Goal: Feedback & Contribution: Contribute content

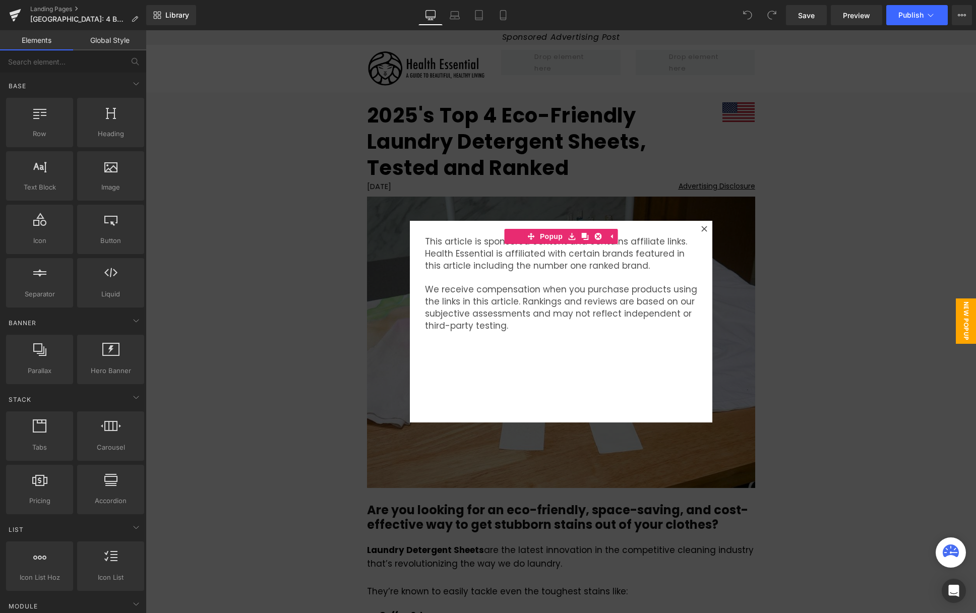
click at [755, 165] on div at bounding box center [561, 321] width 830 height 583
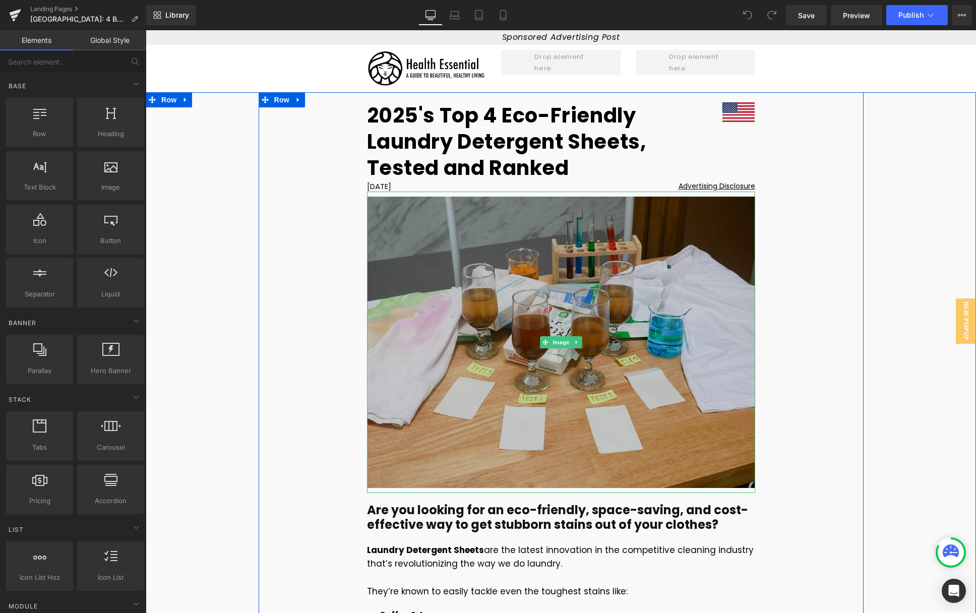
drag, startPoint x: 555, startPoint y: 336, endPoint x: 504, endPoint y: 309, distance: 57.7
click at [555, 336] on span "Image" at bounding box center [561, 342] width 21 height 12
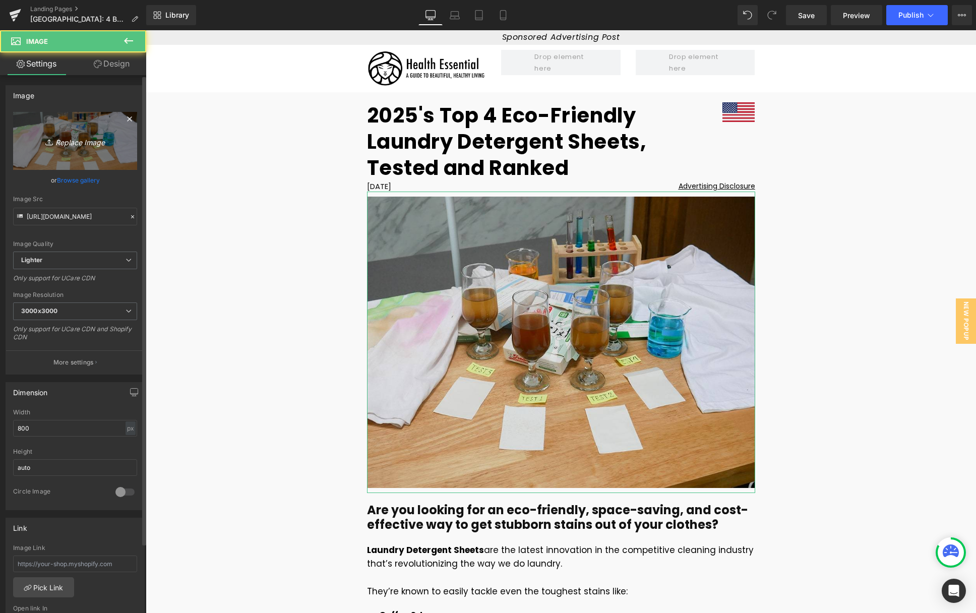
click at [99, 148] on link "Replace Image" at bounding box center [75, 141] width 124 height 58
type input "C:\fakepath\ssdf-ee-min.jpg"
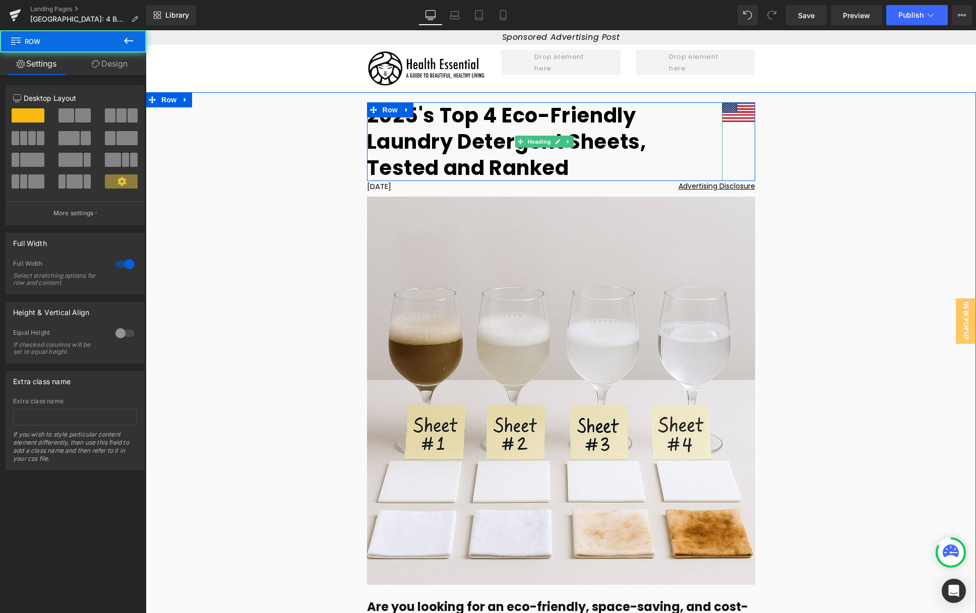
click at [420, 157] on strong "2025's Top 4 Eco-Friendly Laundry Detergent Sheets, Tested and Ranked" at bounding box center [506, 141] width 279 height 81
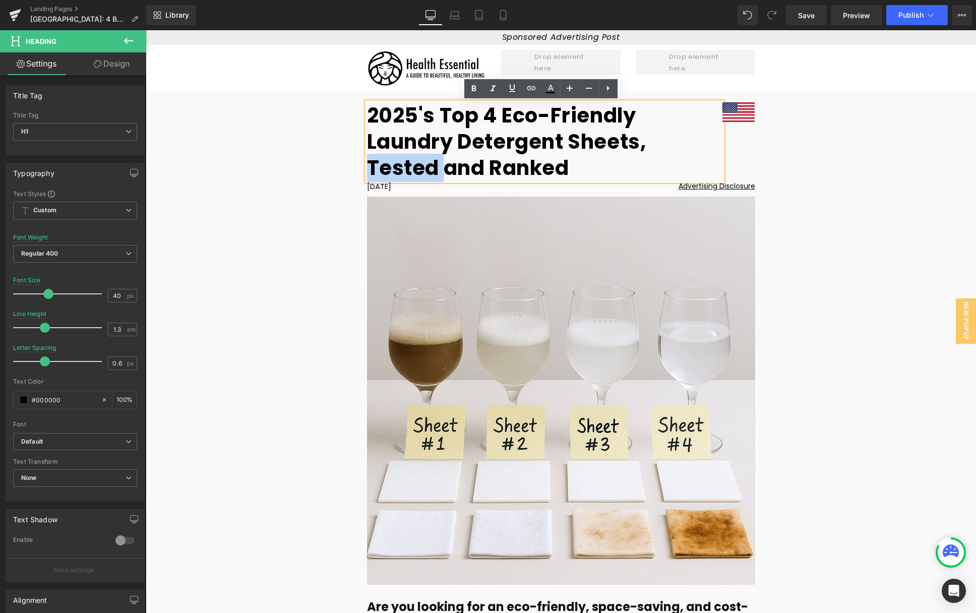
click at [420, 157] on strong "2025's Top 4 Eco-Friendly Laundry Detergent Sheets, Tested and Ranked" at bounding box center [506, 141] width 279 height 81
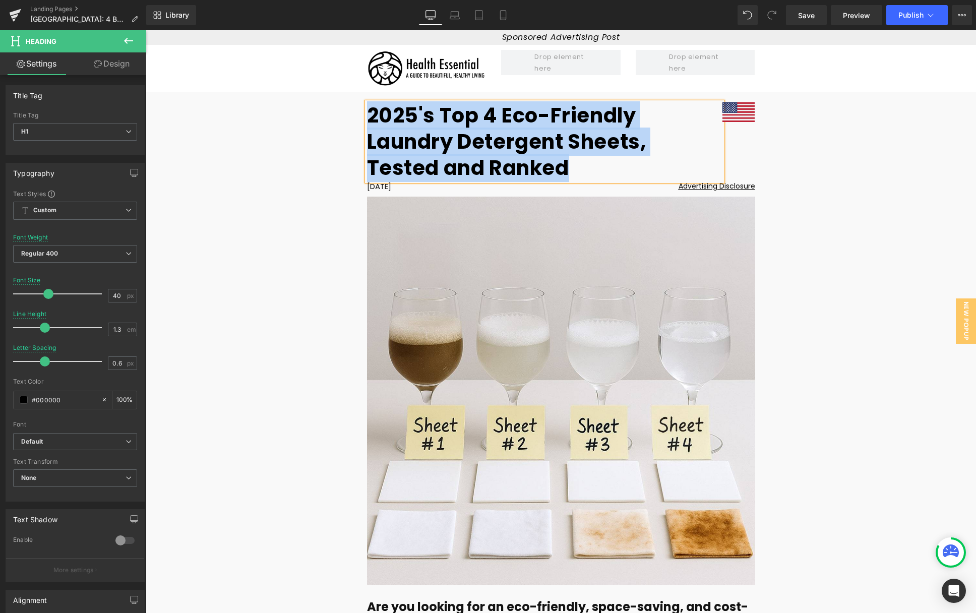
paste div
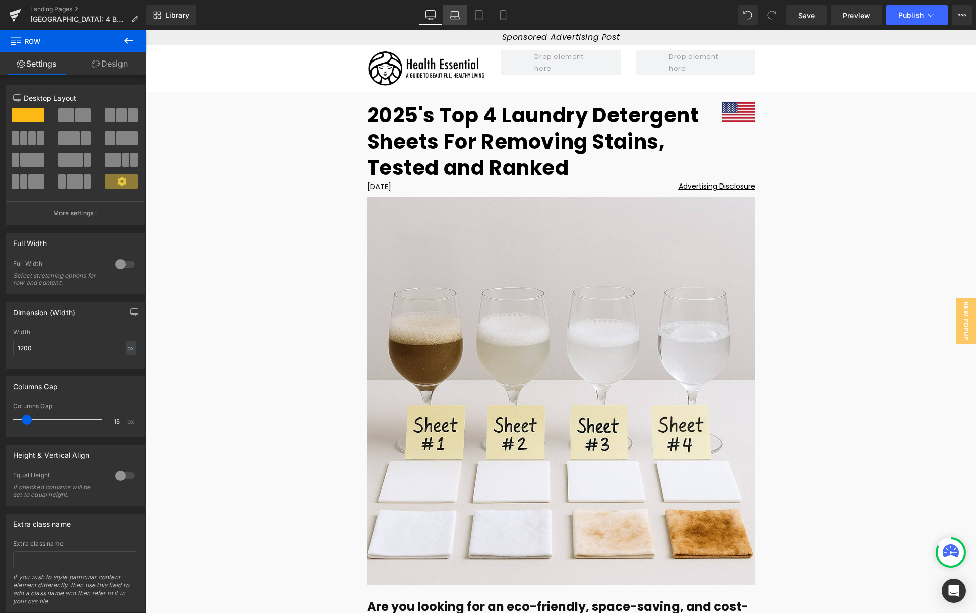
click at [455, 21] on link "Laptop" at bounding box center [455, 15] width 24 height 20
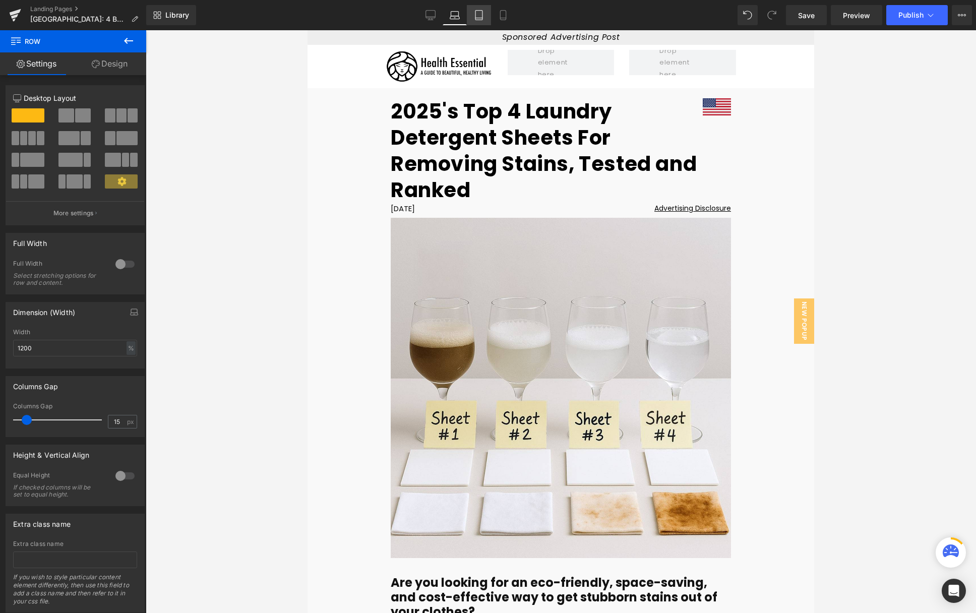
click at [479, 16] on icon at bounding box center [479, 15] width 10 height 10
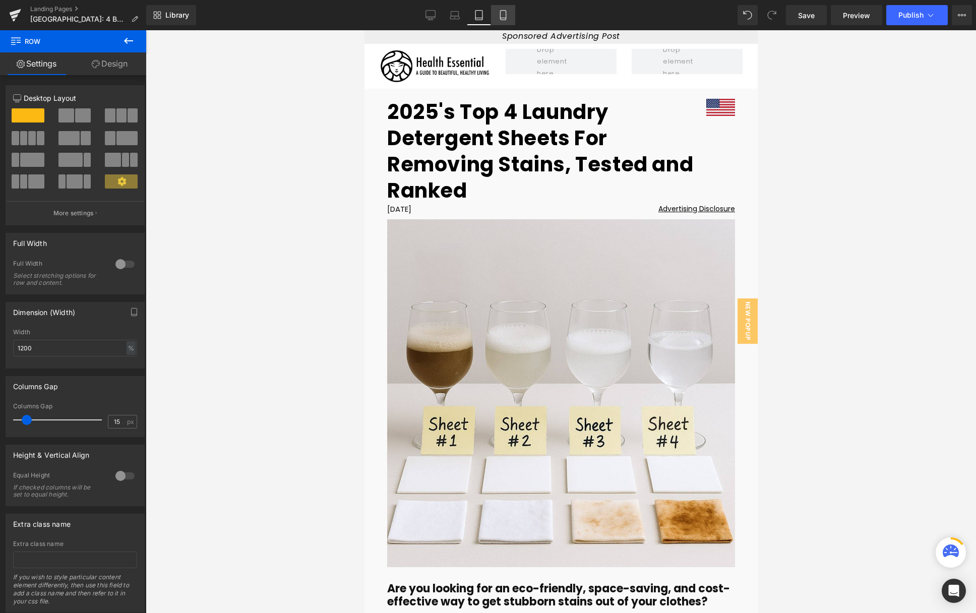
click at [501, 19] on icon at bounding box center [503, 15] width 10 height 10
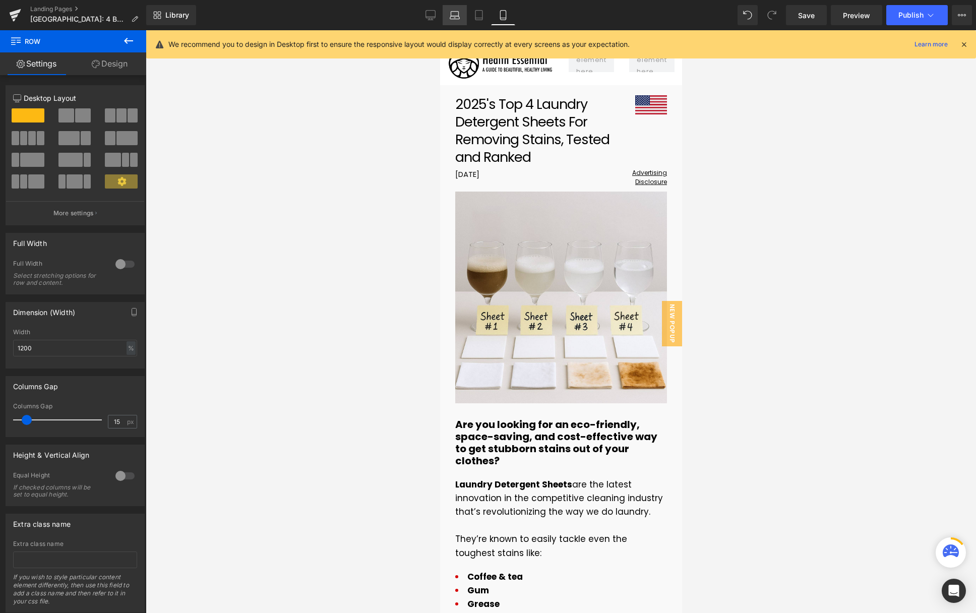
scroll to position [0, 0]
click at [435, 18] on icon at bounding box center [431, 15] width 10 height 10
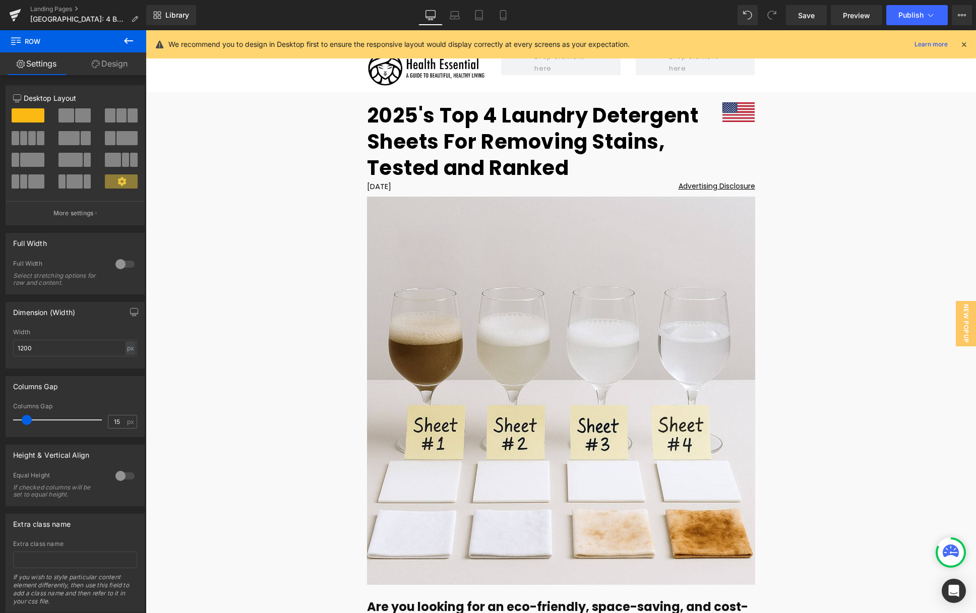
scroll to position [7, 0]
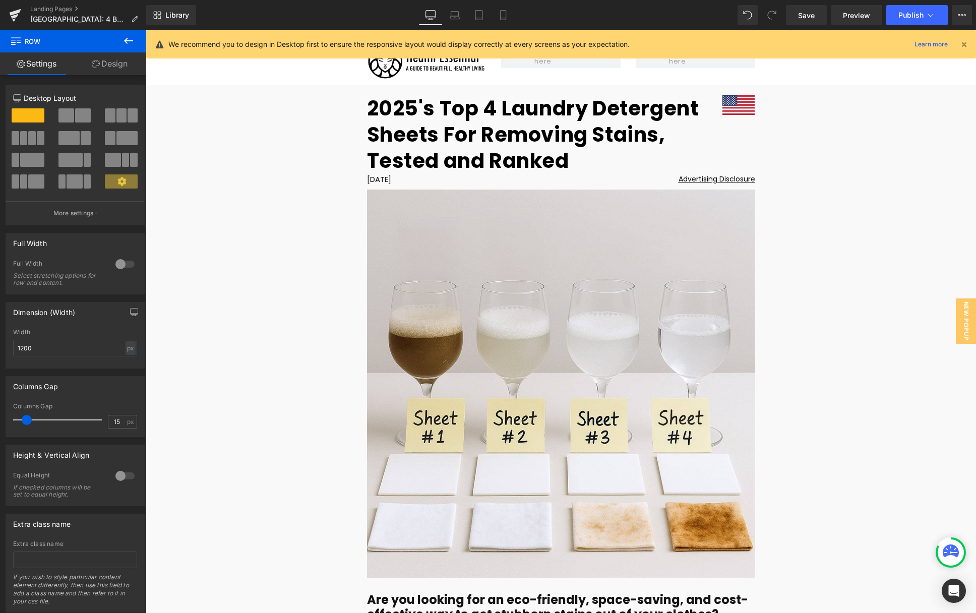
click at [439, 116] on h1 "2025's Top 4 Laundry Detergent Sheets For Removing Stains, Tested and Ranked" at bounding box center [545, 134] width 356 height 79
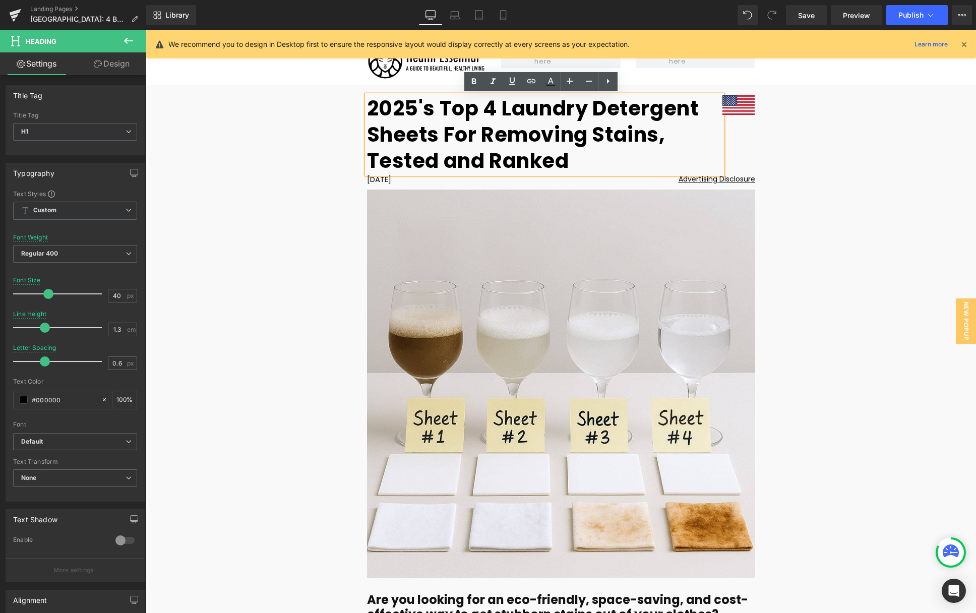
click at [505, 115] on h1 "2025's Top 4 Laundry Detergent Sheets For Removing Stains, Tested and Ranked" at bounding box center [545, 134] width 356 height 79
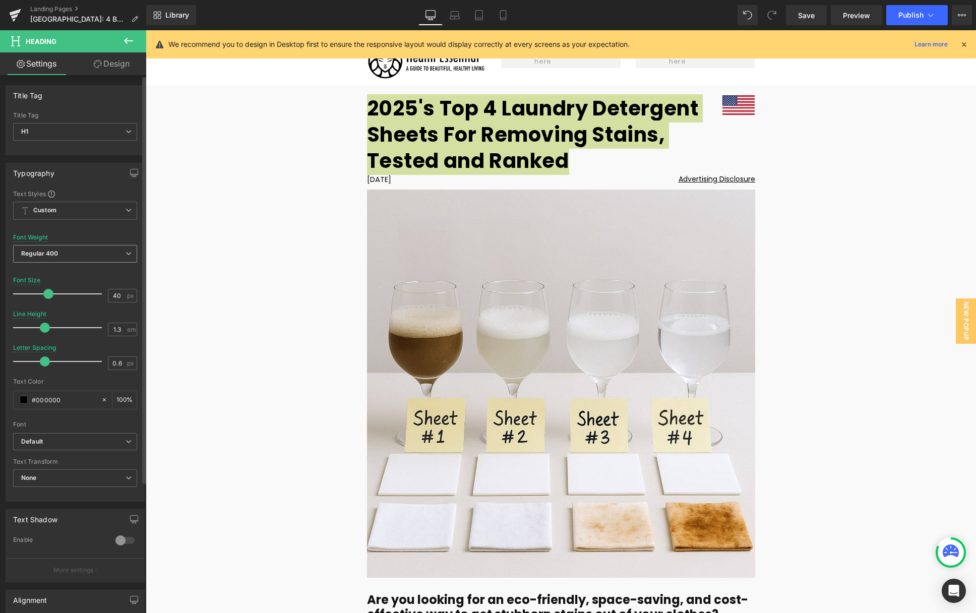
click at [80, 251] on span "Regular 400" at bounding box center [75, 254] width 124 height 18
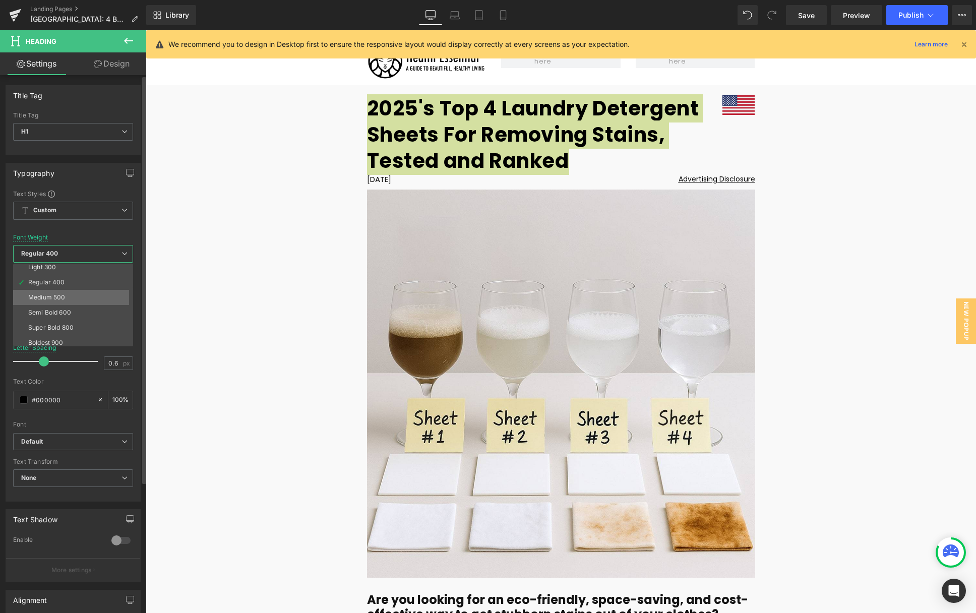
scroll to position [50, 0]
click at [69, 281] on li "Medium 500" at bounding box center [75, 281] width 125 height 15
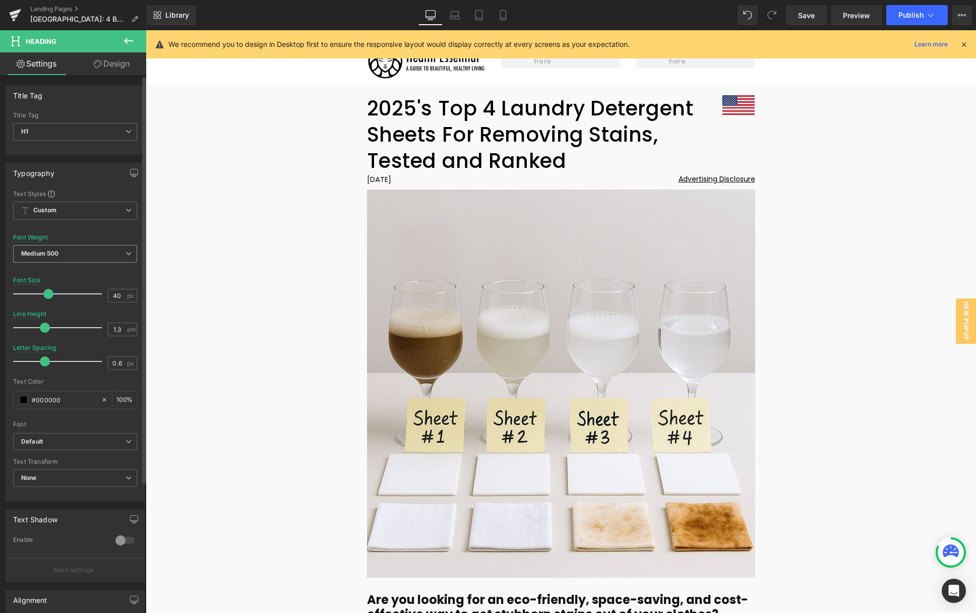
click at [77, 248] on span "Medium 500" at bounding box center [75, 254] width 124 height 18
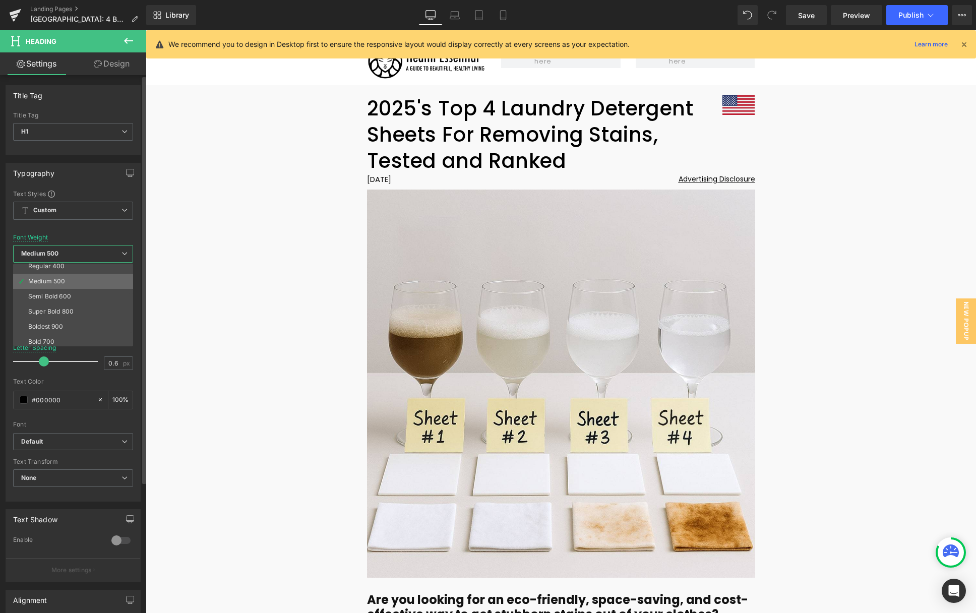
scroll to position [84, 0]
click at [52, 306] on div "Bold 700" at bounding box center [41, 308] width 26 height 7
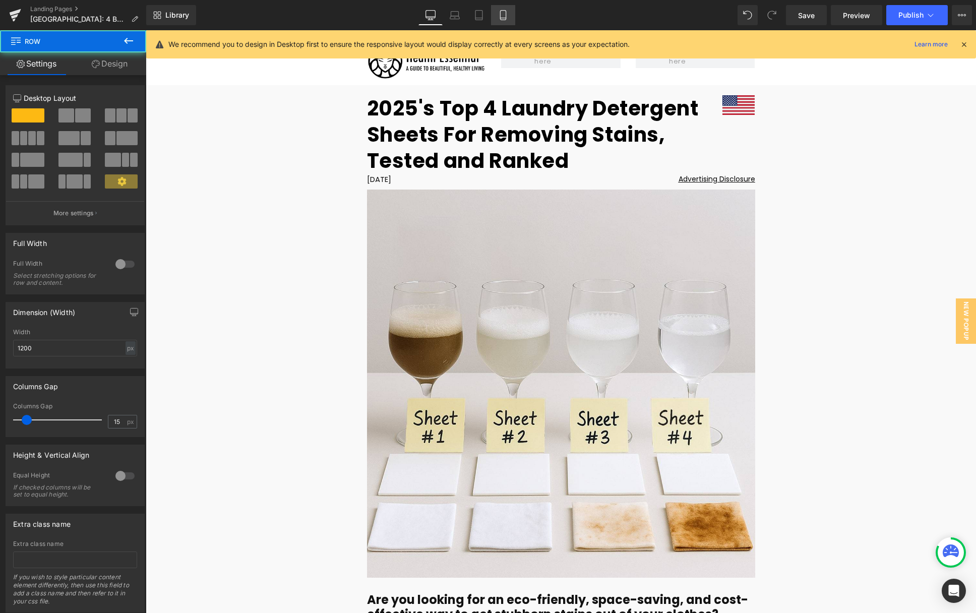
click at [508, 11] on icon at bounding box center [503, 15] width 10 height 10
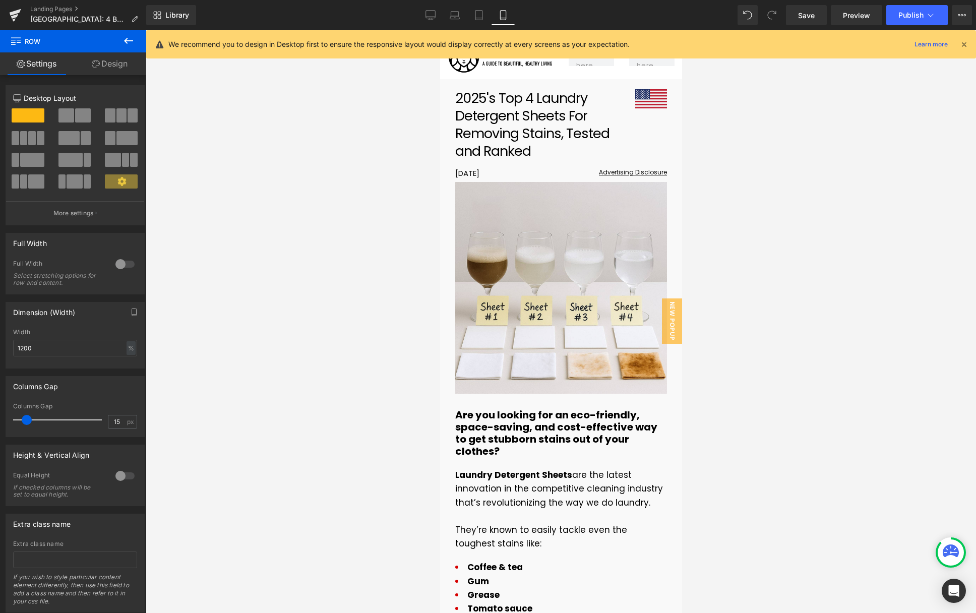
scroll to position [0, 0]
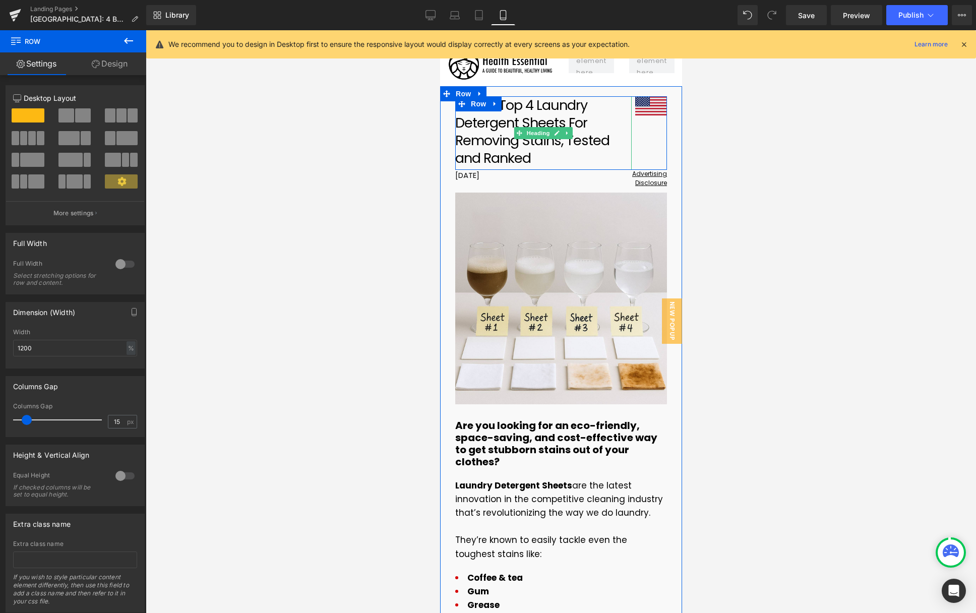
click at [538, 113] on h1 "2025's Top 4 Laundry Detergent Sheets For Removing Stains, Tested and Ranked" at bounding box center [543, 131] width 176 height 71
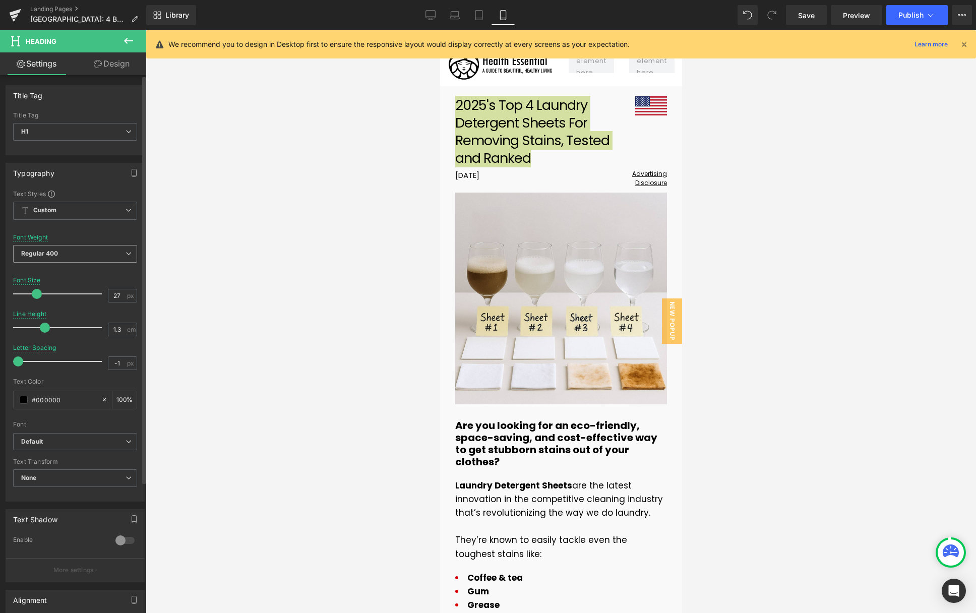
click at [104, 249] on span "Regular 400" at bounding box center [75, 254] width 124 height 18
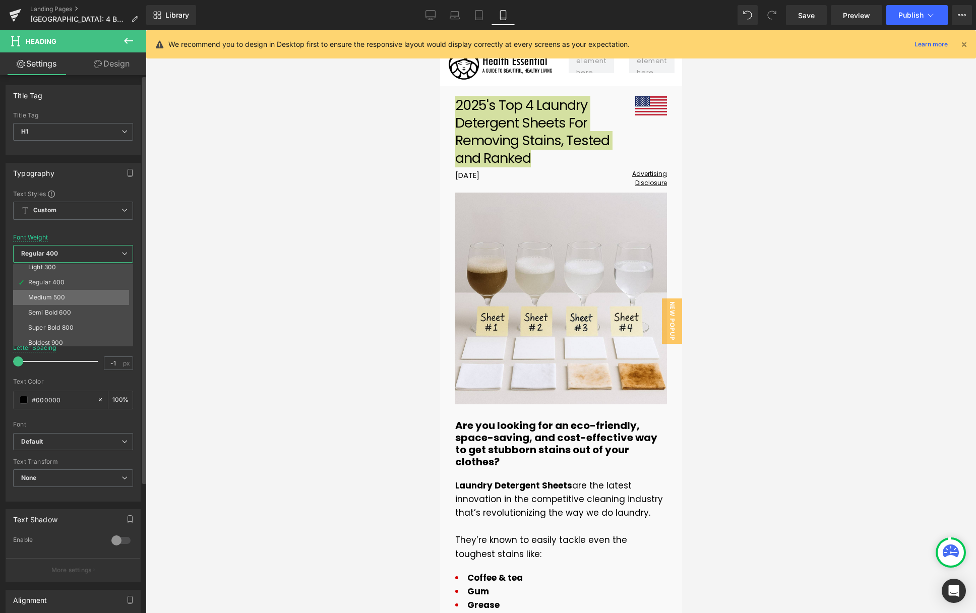
scroll to position [50, 0]
click at [50, 338] on div "Bold 700" at bounding box center [41, 341] width 26 height 7
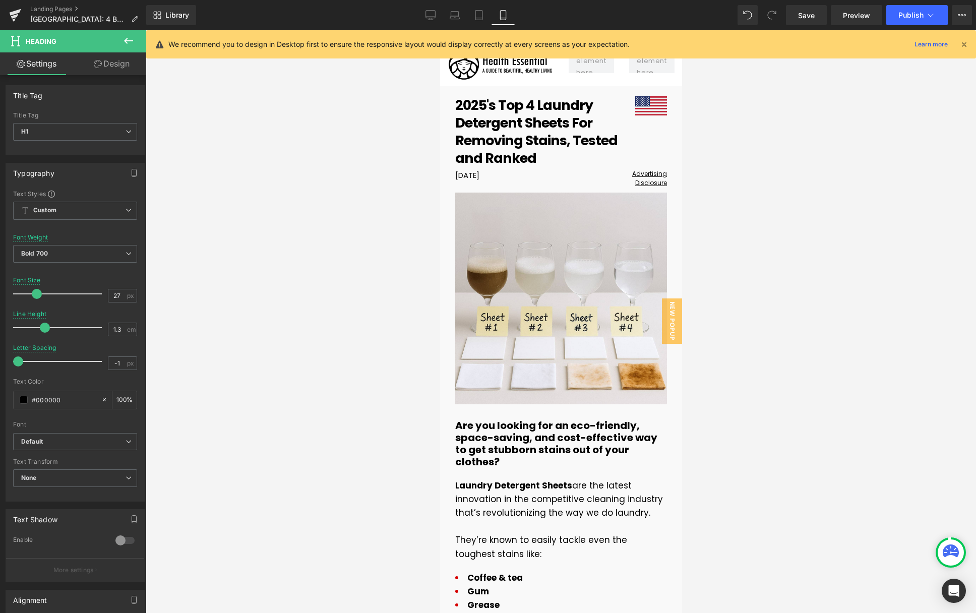
click at [710, 177] on div at bounding box center [561, 321] width 830 height 583
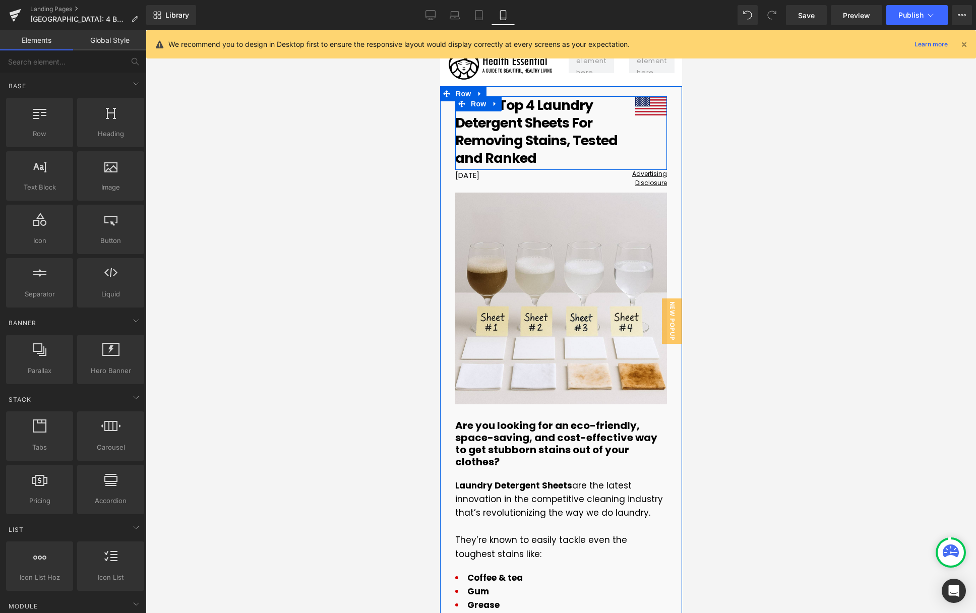
click at [629, 139] on div "2025's Top 4 Laundry Detergent Sheets For Removing Stains, Tested and Ranked He…" at bounding box center [561, 132] width 212 height 73
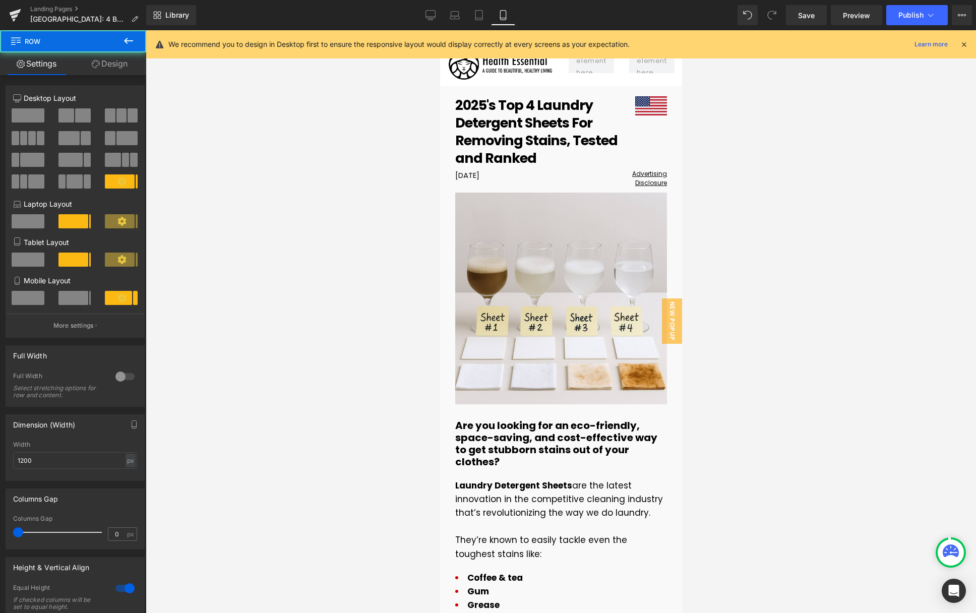
click at [828, 80] on div at bounding box center [561, 321] width 830 height 583
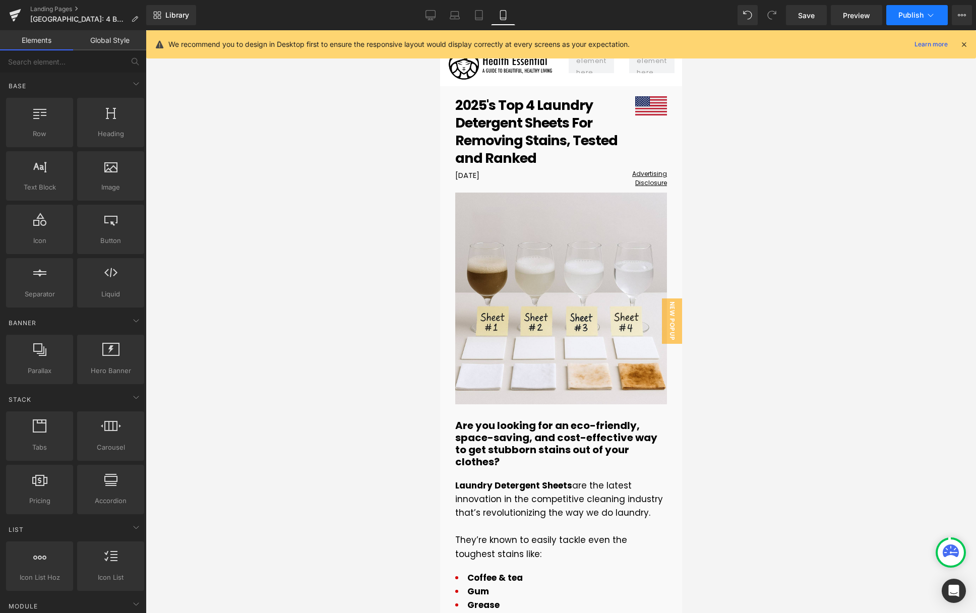
click at [918, 15] on span "Publish" at bounding box center [910, 15] width 25 height 8
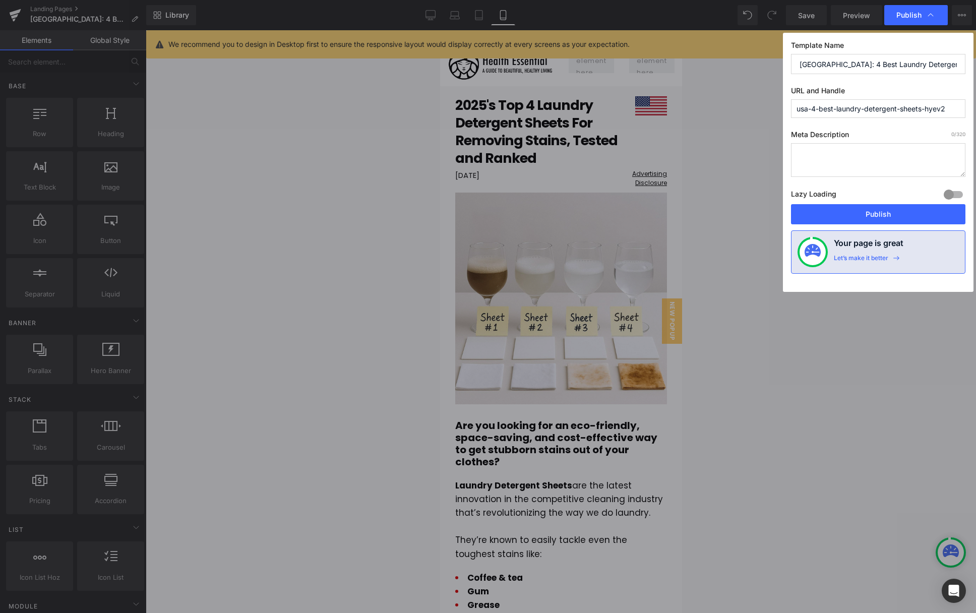
click at [922, 111] on input "usa-4-best-laundry-detergent-sheets-hyev2" at bounding box center [878, 108] width 174 height 19
click at [922, 122] on div "Template Name [GEOGRAPHIC_DATA]: 4 Best Laundry Detergent Sheets (HYEv2) URL an…" at bounding box center [878, 162] width 191 height 259
click at [920, 114] on input "usa-4-best-laundry-detergent-sheets-hyev2" at bounding box center [878, 108] width 174 height 19
paste input "hye-article-laundry-stains-researcher-[GEOGRAPHIC_DATA]"
type input "hye-article-laundry-stains-researcher-[GEOGRAPHIC_DATA]"
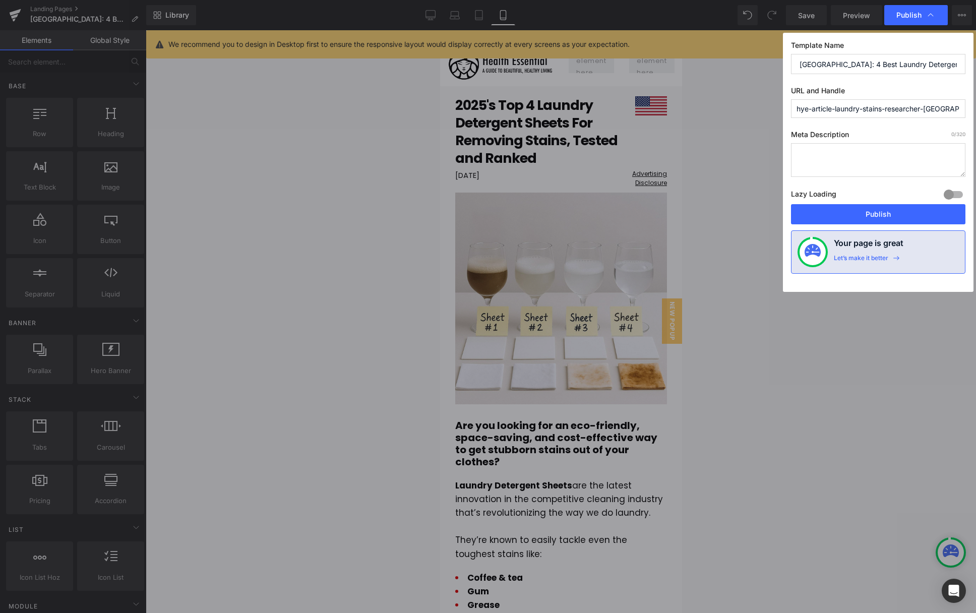
click at [903, 128] on div "Template Name [GEOGRAPHIC_DATA]: 4 Best Laundry Detergent Sheets (HYEv2) URL an…" at bounding box center [878, 162] width 191 height 259
click at [850, 211] on button "Publish" at bounding box center [878, 214] width 174 height 20
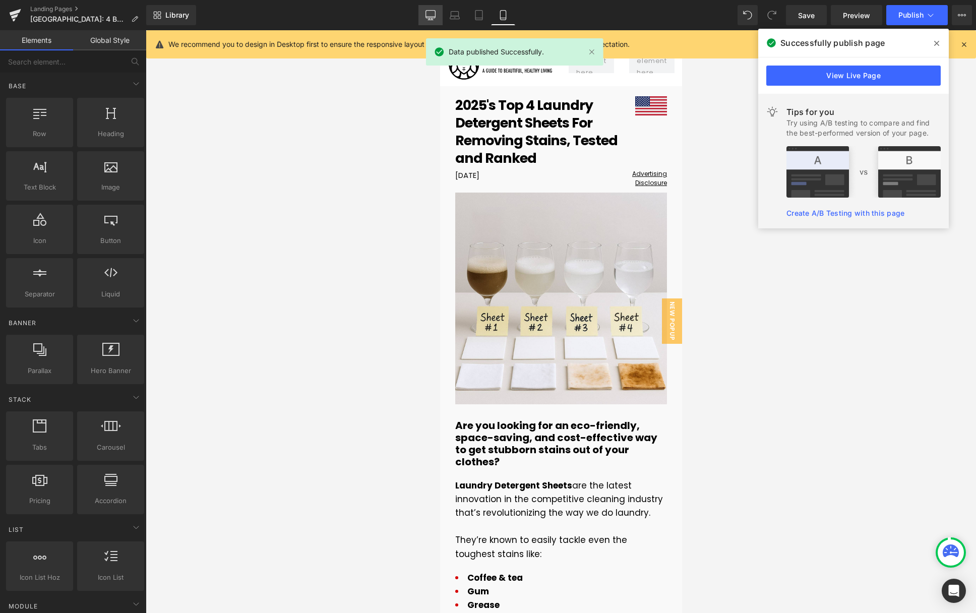
click at [422, 17] on link "Desktop" at bounding box center [430, 15] width 24 height 20
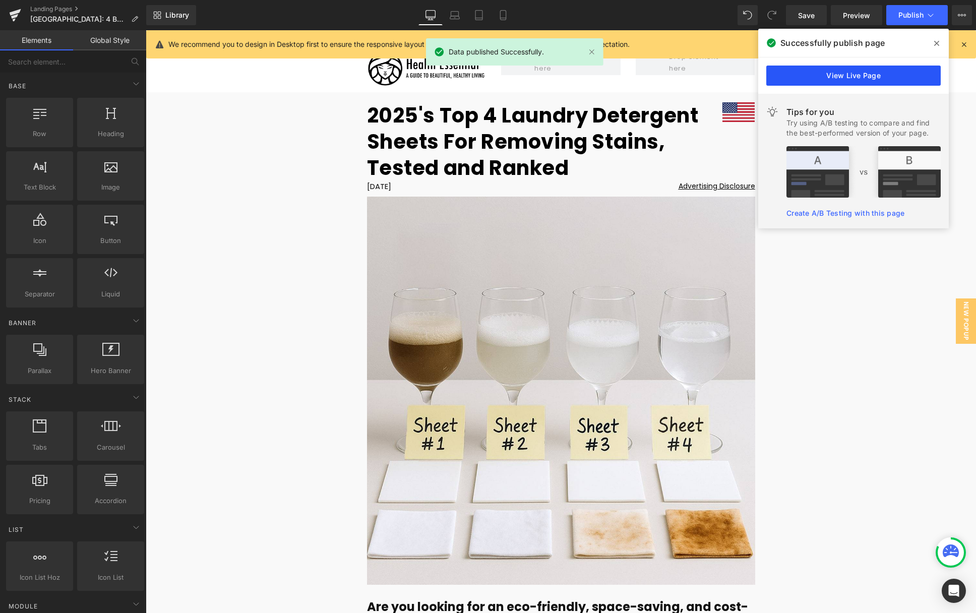
click at [864, 81] on link "View Live Page" at bounding box center [853, 76] width 174 height 20
